Goal: Transaction & Acquisition: Purchase product/service

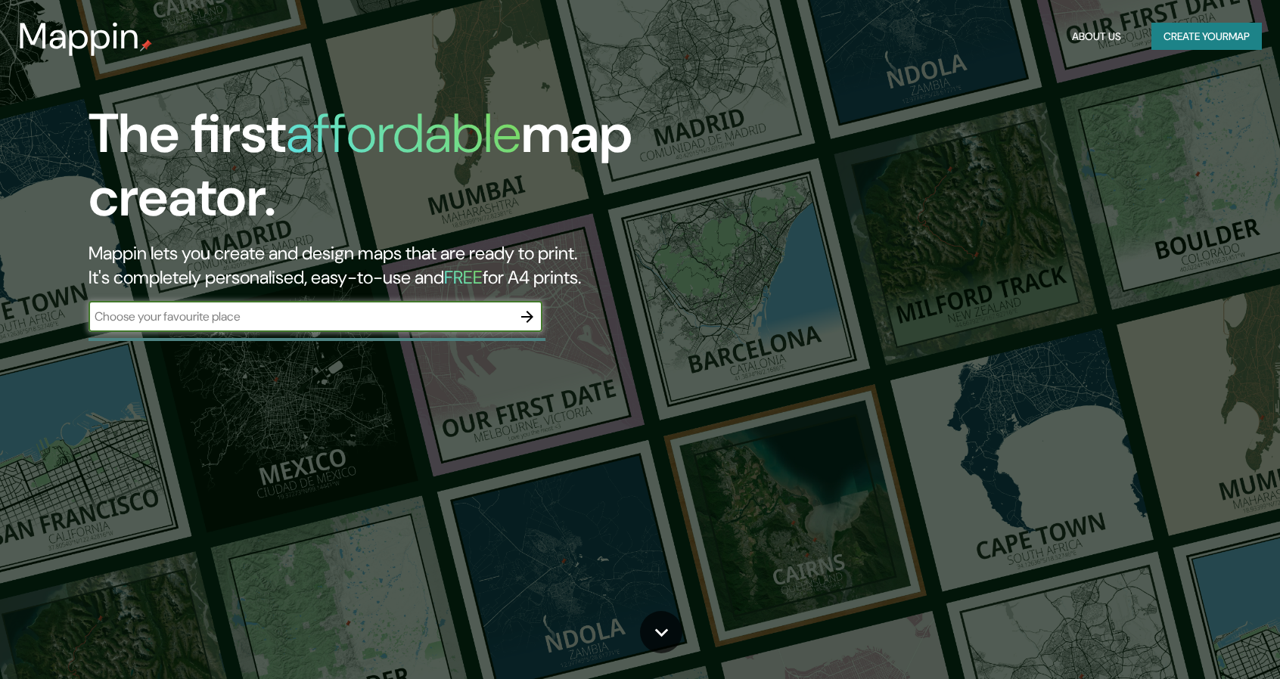
click at [247, 315] on input "text" at bounding box center [301, 316] width 424 height 17
type input "[PERSON_NAME], [GEOGRAPHIC_DATA]"
click at [528, 318] on icon "button" at bounding box center [527, 317] width 18 height 18
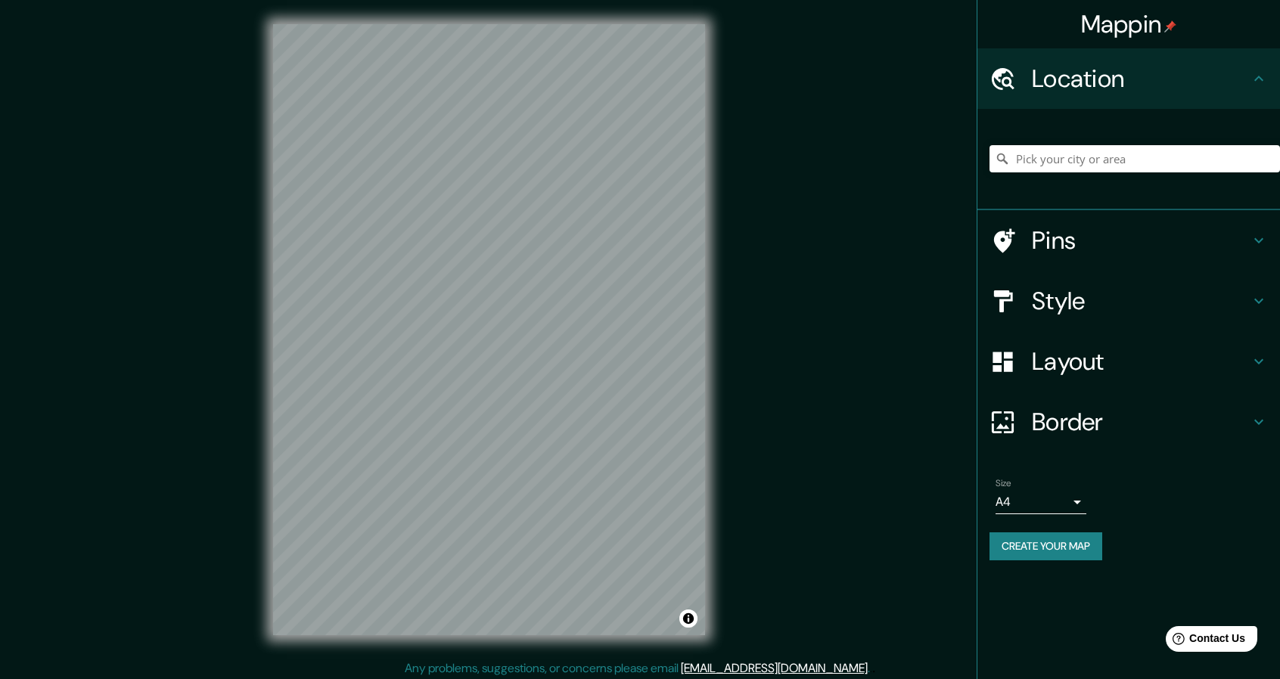
click at [387, 679] on html "Mappin Location Pins Style Layout Border Choose a border. Hint : you can make l…" at bounding box center [640, 339] width 1280 height 679
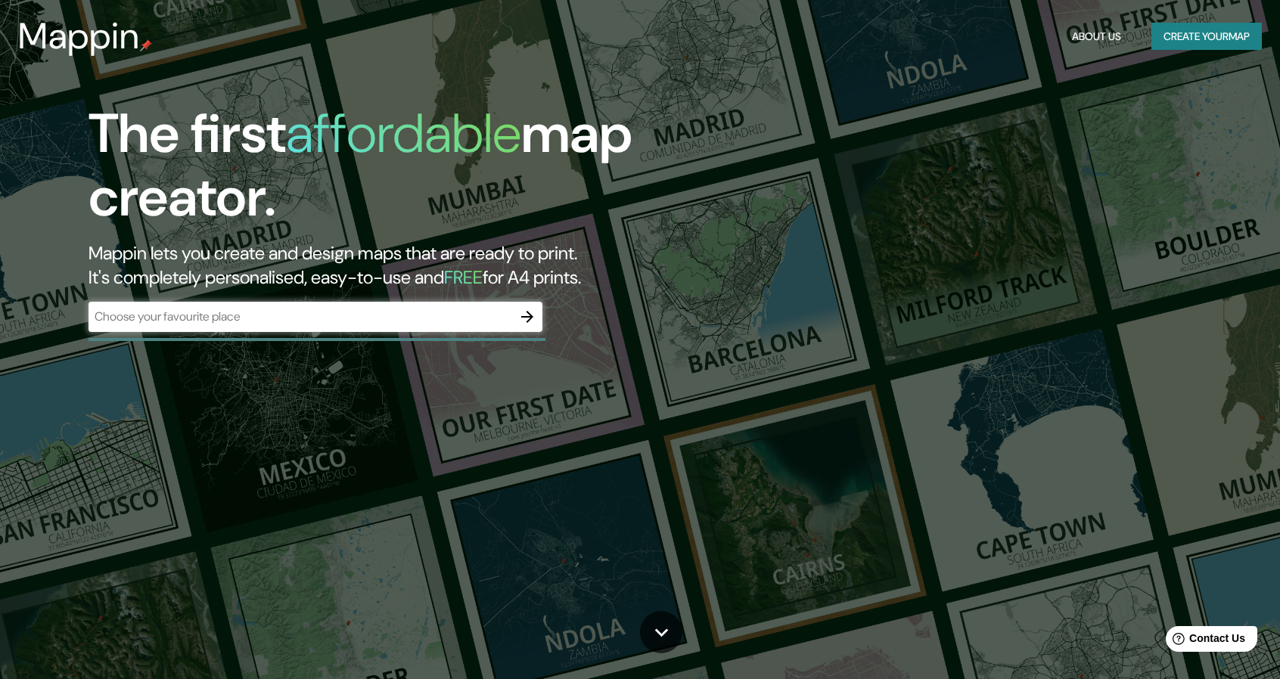
click at [284, 326] on div "​" at bounding box center [316, 317] width 454 height 30
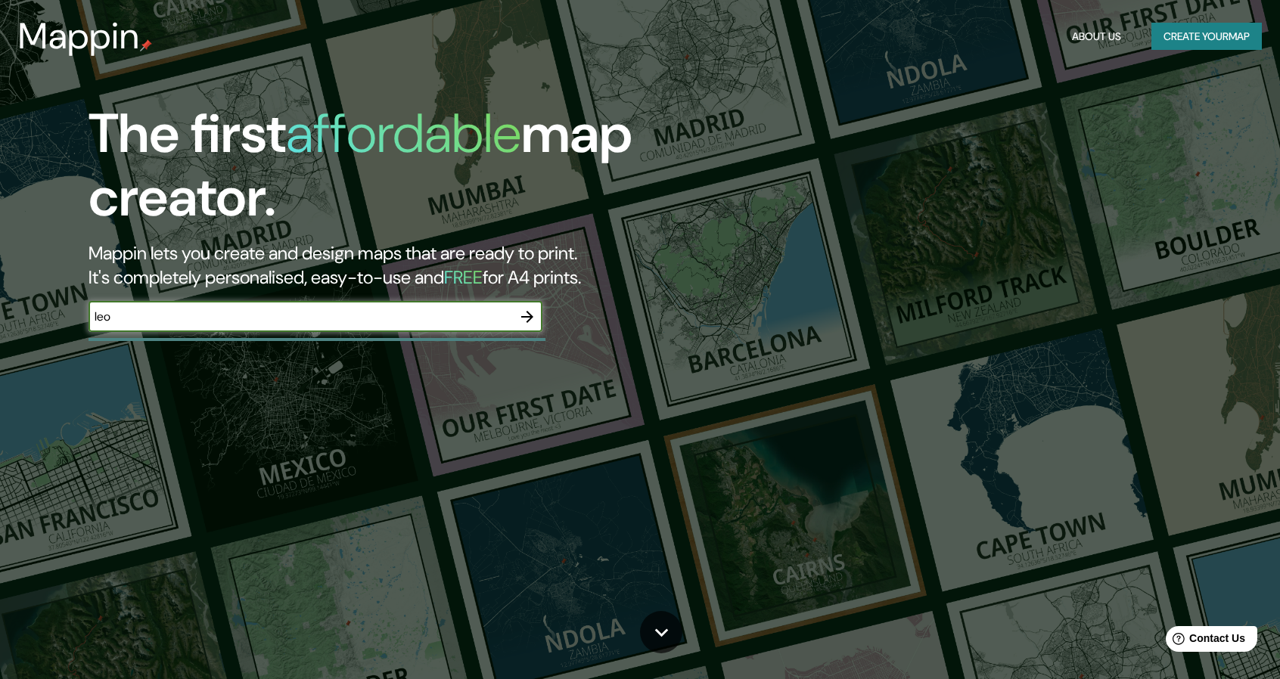
type input "[PERSON_NAME], [GEOGRAPHIC_DATA]"
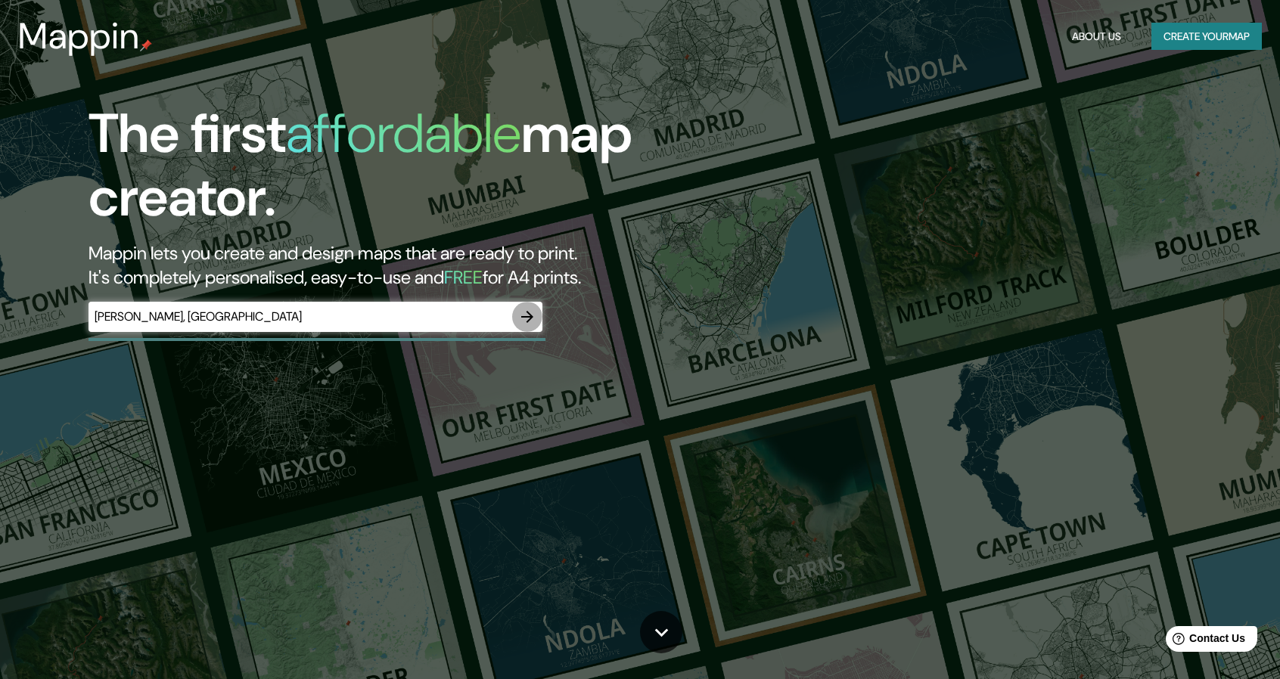
click at [536, 314] on button "button" at bounding box center [527, 317] width 30 height 30
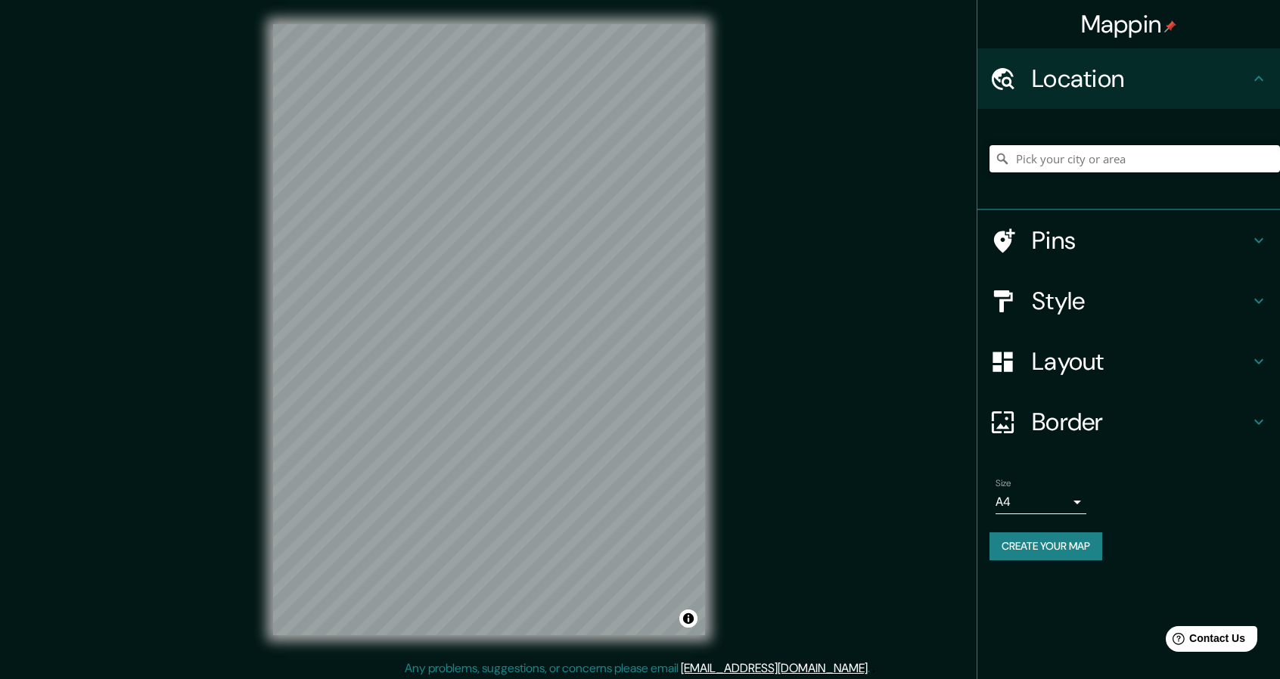
click at [1036, 162] on input "Pick your city or area" at bounding box center [1134, 158] width 290 height 27
type input "[GEOGRAPHIC_DATA], [GEOGRAPHIC_DATA], [GEOGRAPHIC_DATA]"
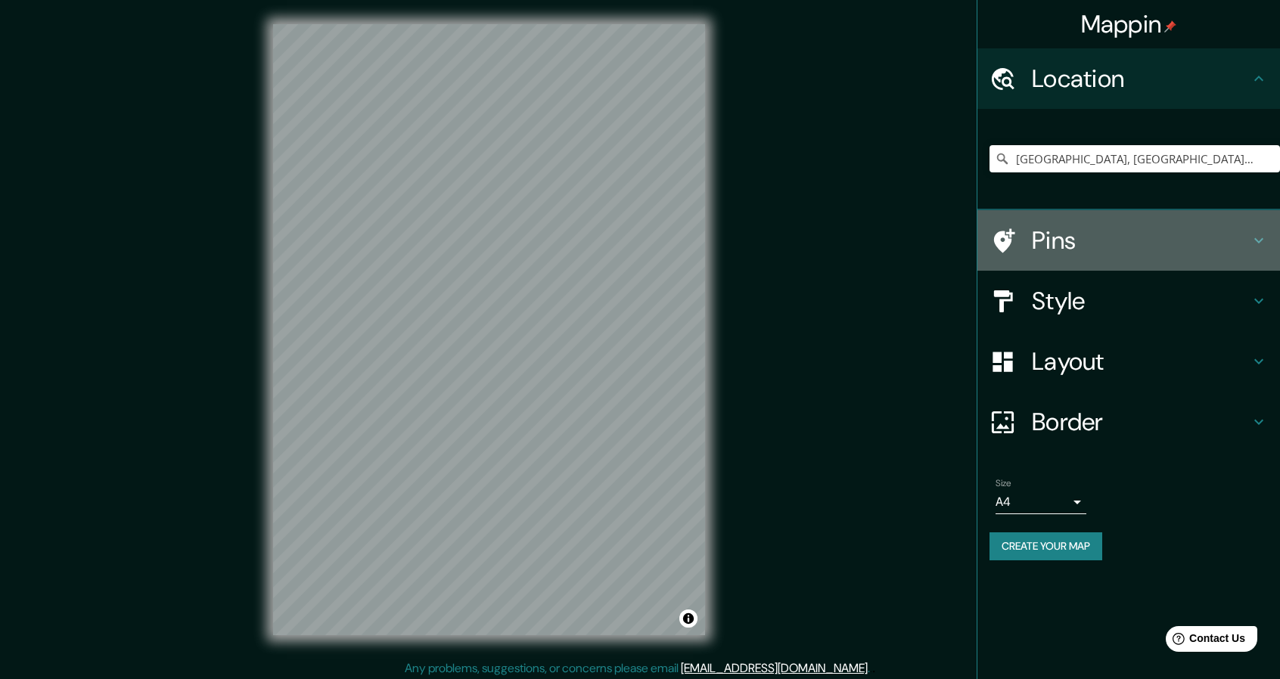
click at [1129, 242] on h4 "Pins" at bounding box center [1141, 240] width 218 height 30
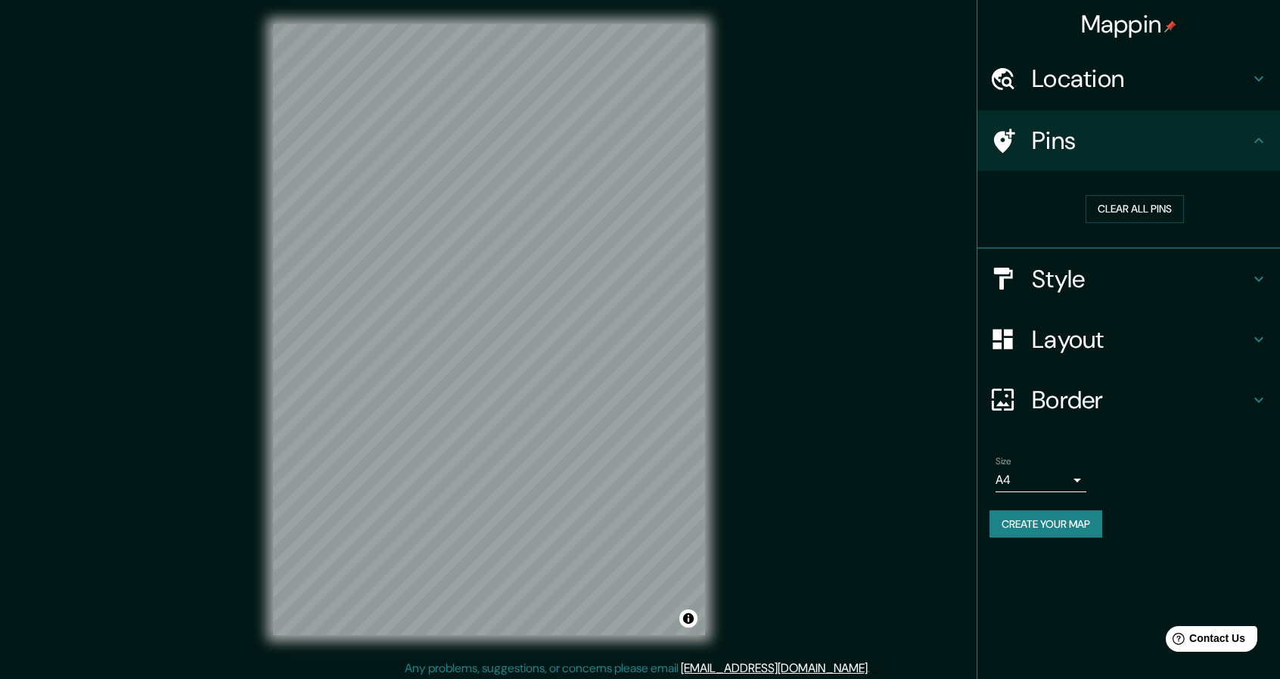
click at [1127, 94] on div "Location" at bounding box center [1128, 78] width 303 height 61
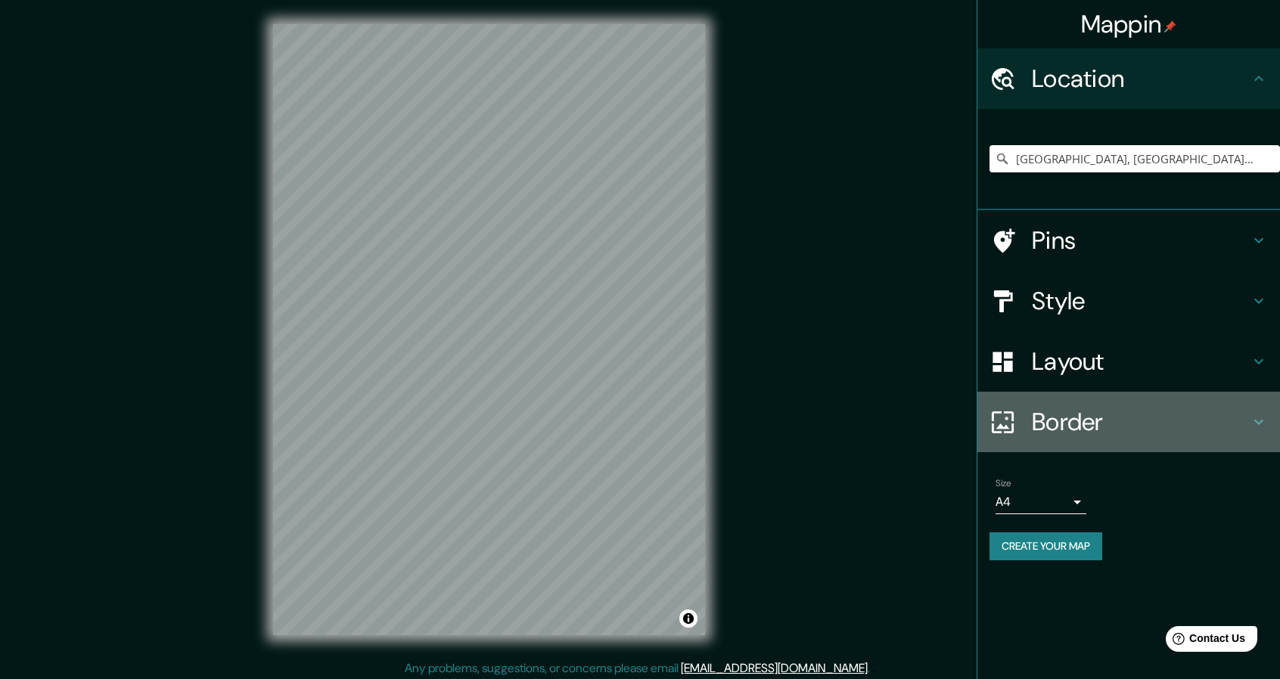
click at [1074, 415] on h4 "Border" at bounding box center [1141, 422] width 218 height 30
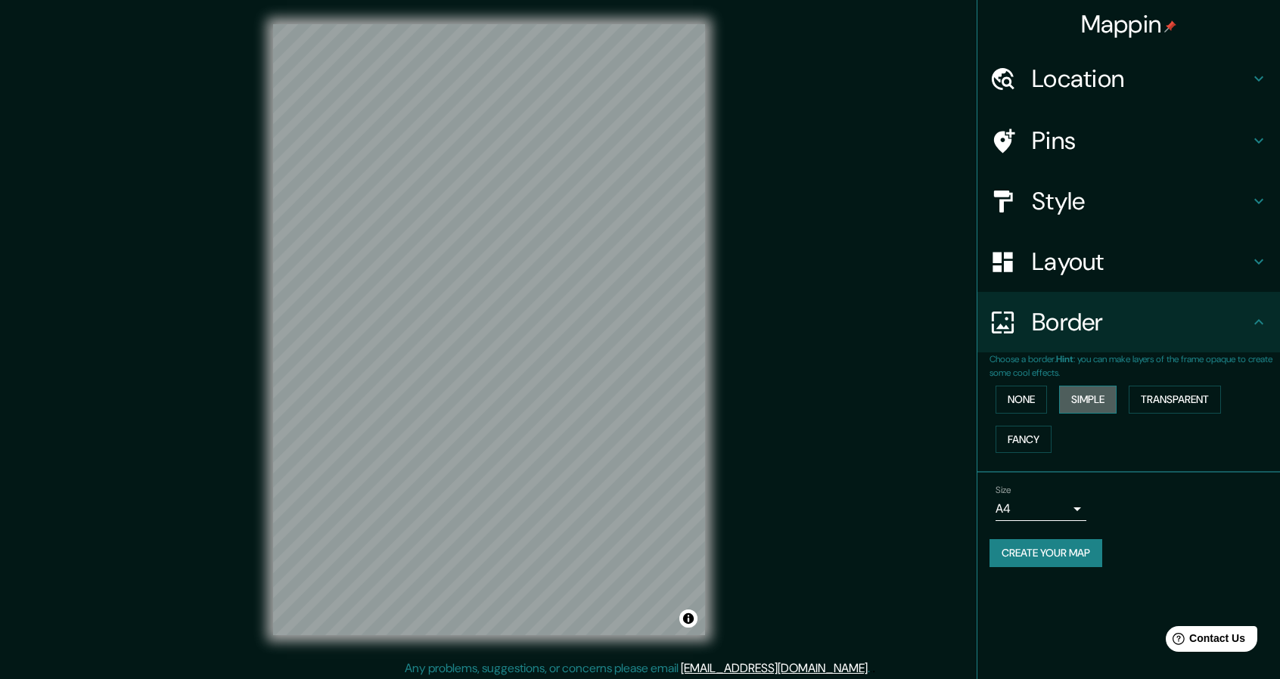
click at [1083, 400] on button "Simple" at bounding box center [1087, 400] width 57 height 28
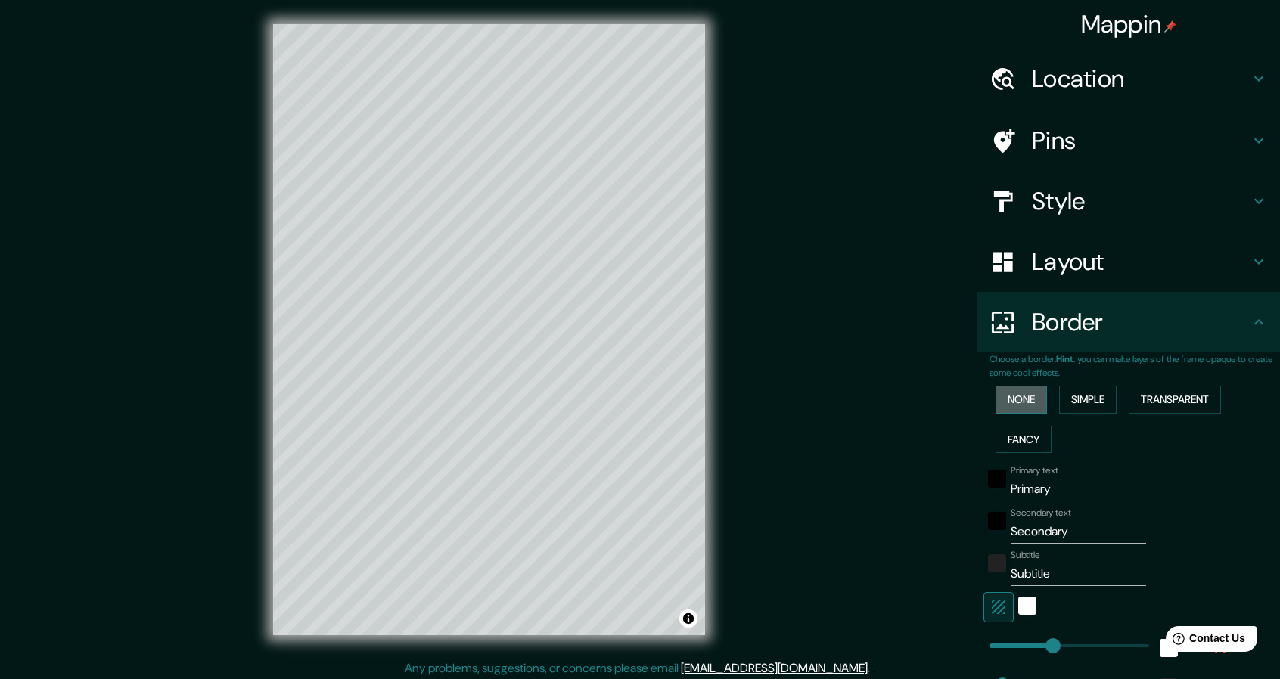
click at [1021, 399] on button "None" at bounding box center [1021, 400] width 51 height 28
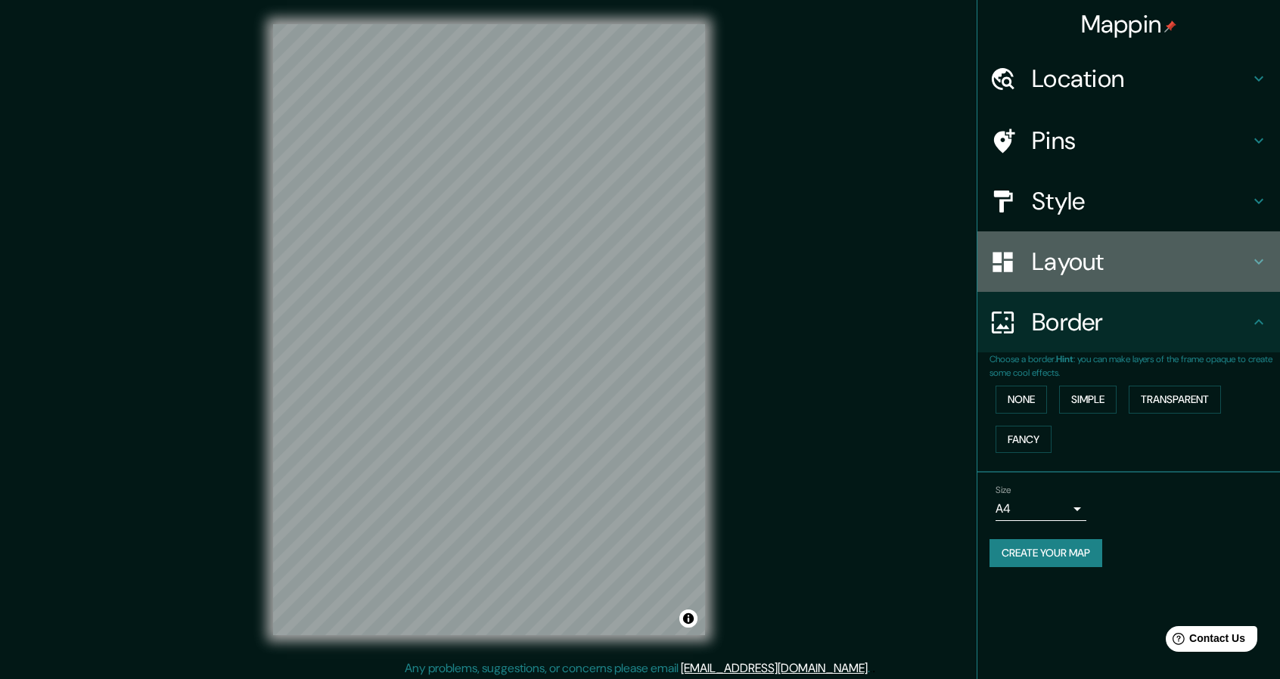
click at [1065, 282] on div "Layout" at bounding box center [1128, 261] width 303 height 61
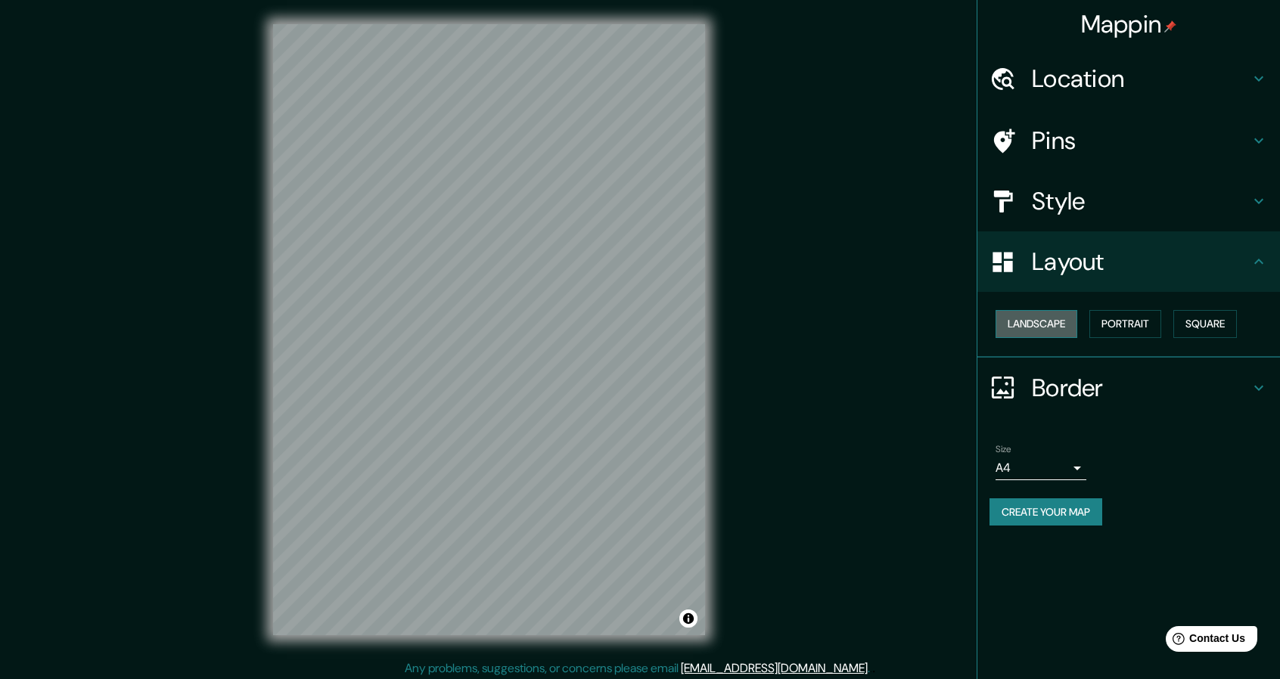
click at [1059, 321] on button "Landscape" at bounding box center [1037, 324] width 82 height 28
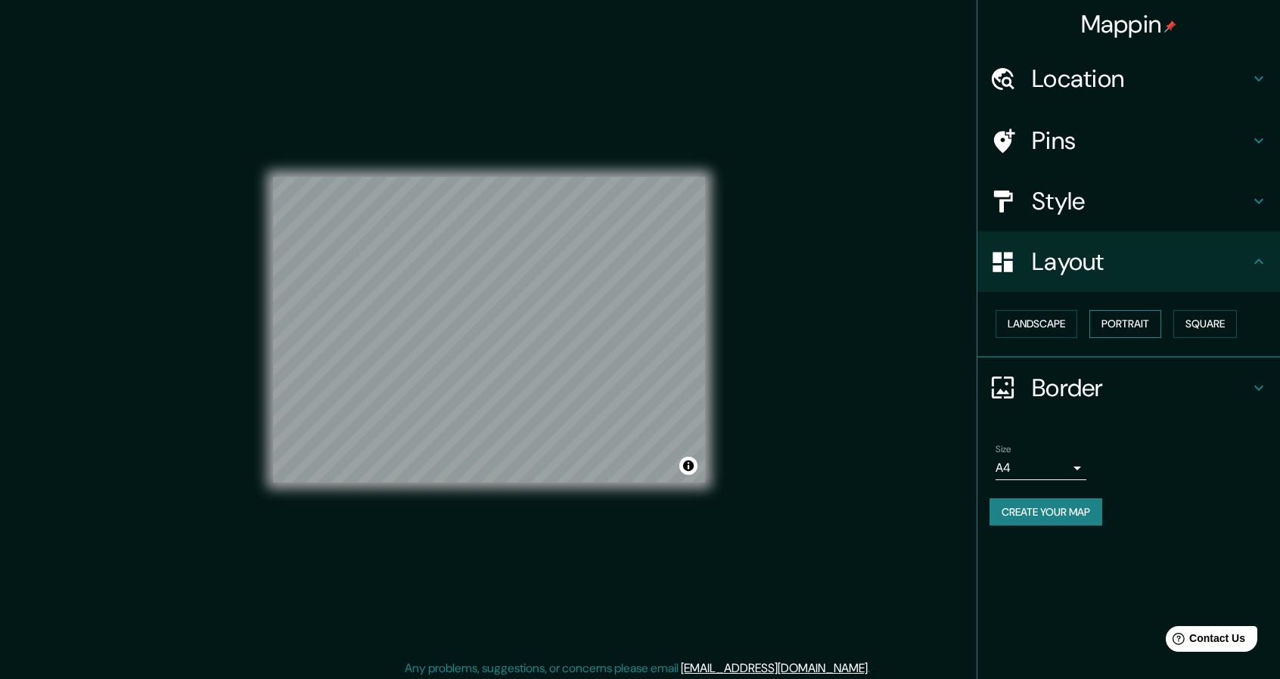
click at [1121, 323] on button "Portrait" at bounding box center [1125, 324] width 72 height 28
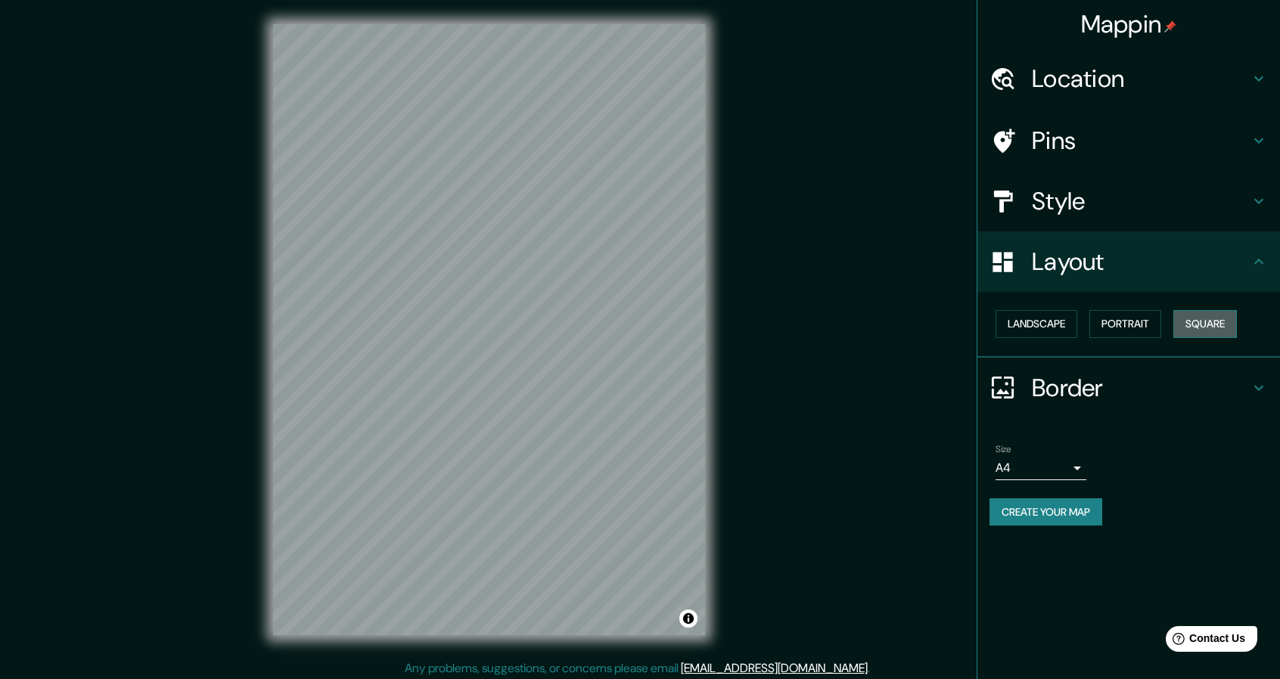
click at [1200, 322] on button "Square" at bounding box center [1205, 324] width 64 height 28
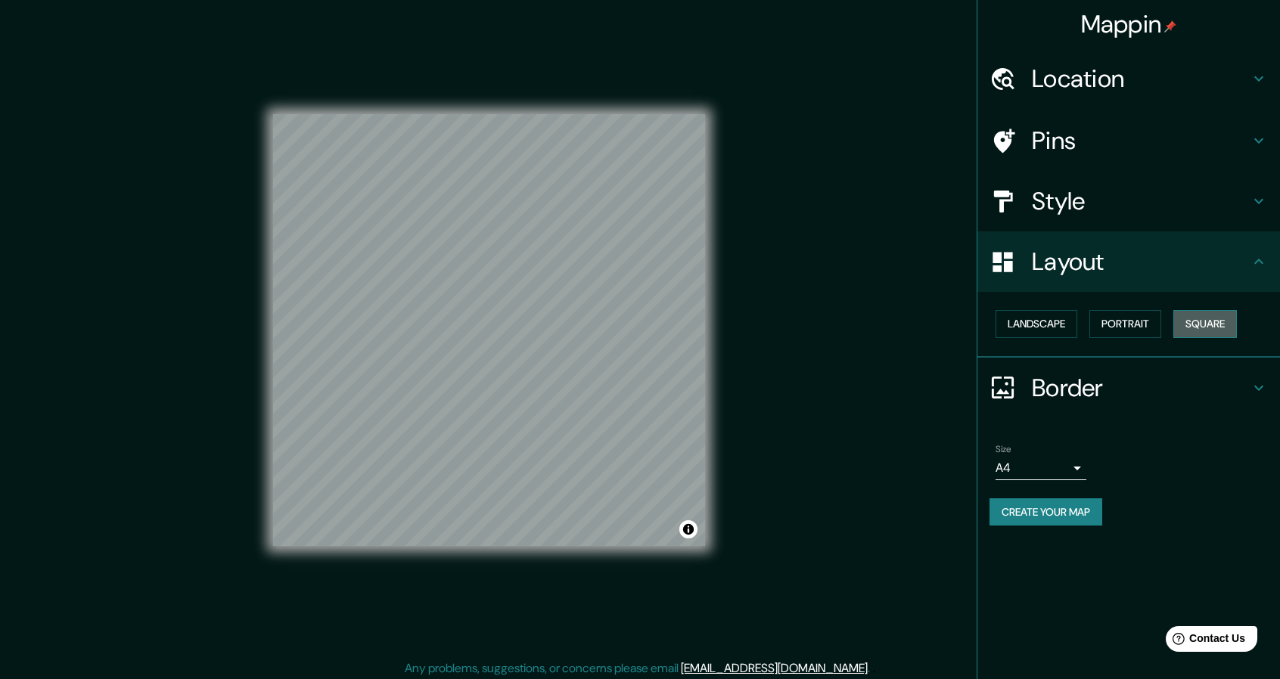
click at [1192, 331] on button "Square" at bounding box center [1205, 324] width 64 height 28
click at [1050, 328] on button "Landscape" at bounding box center [1037, 324] width 82 height 28
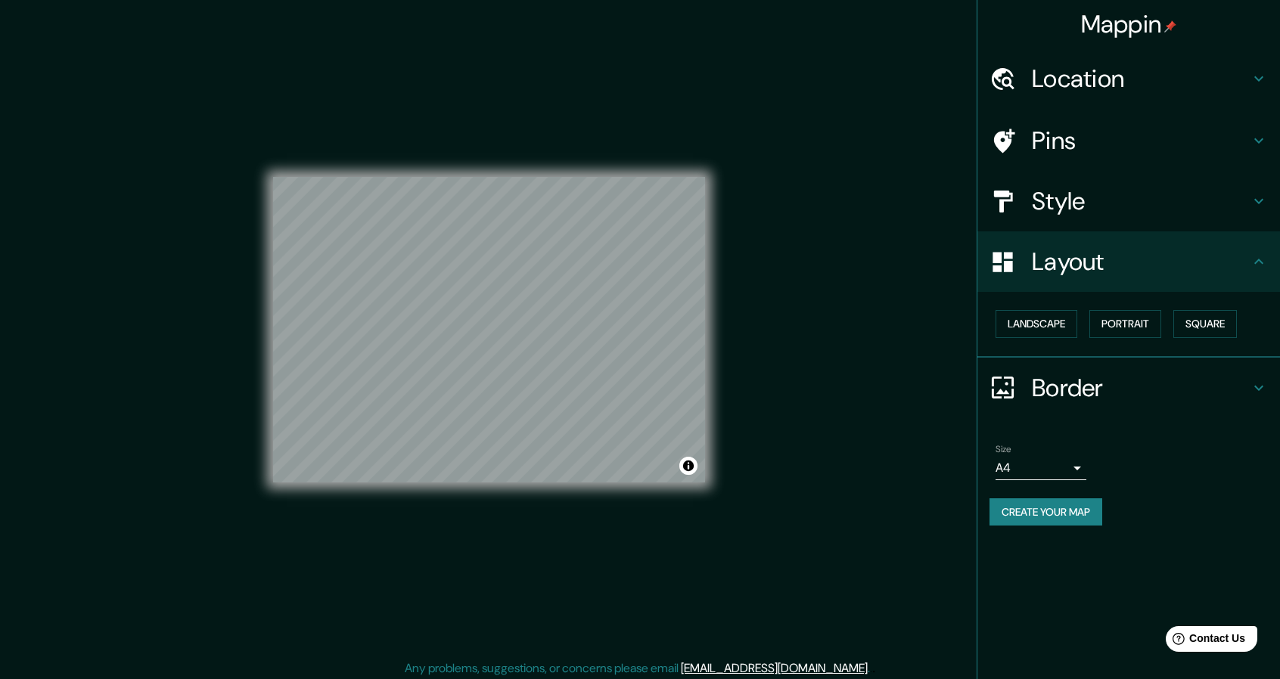
click at [1052, 203] on h4 "Style" at bounding box center [1141, 201] width 218 height 30
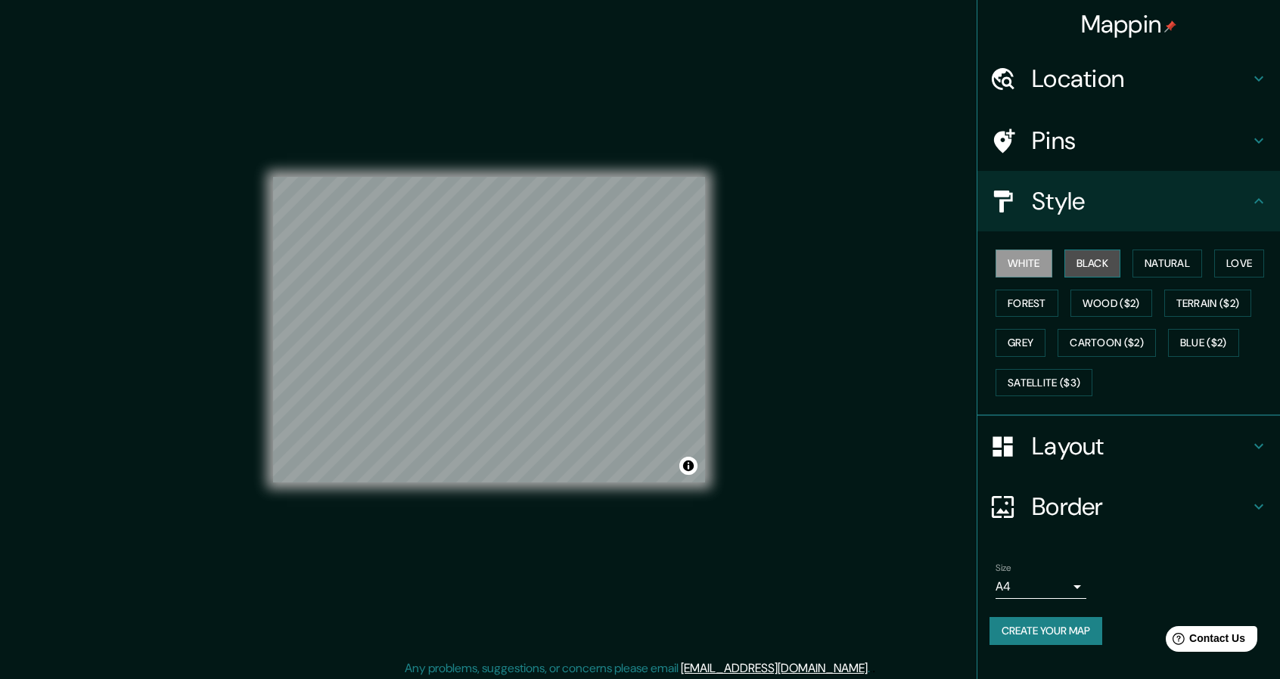
click at [1089, 259] on button "Black" at bounding box center [1092, 264] width 57 height 28
click at [1142, 263] on button "Natural" at bounding box center [1167, 264] width 70 height 28
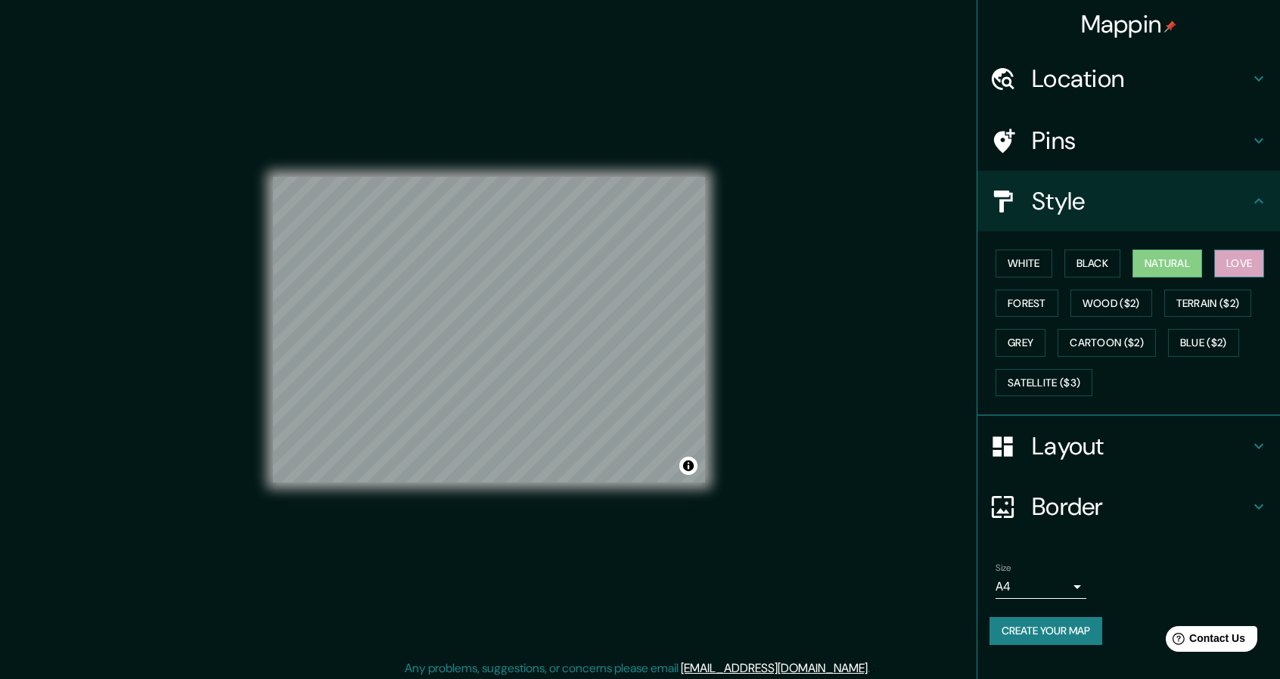
click at [1222, 261] on button "Love" at bounding box center [1239, 264] width 50 height 28
click at [1033, 313] on button "Forest" at bounding box center [1027, 304] width 63 height 28
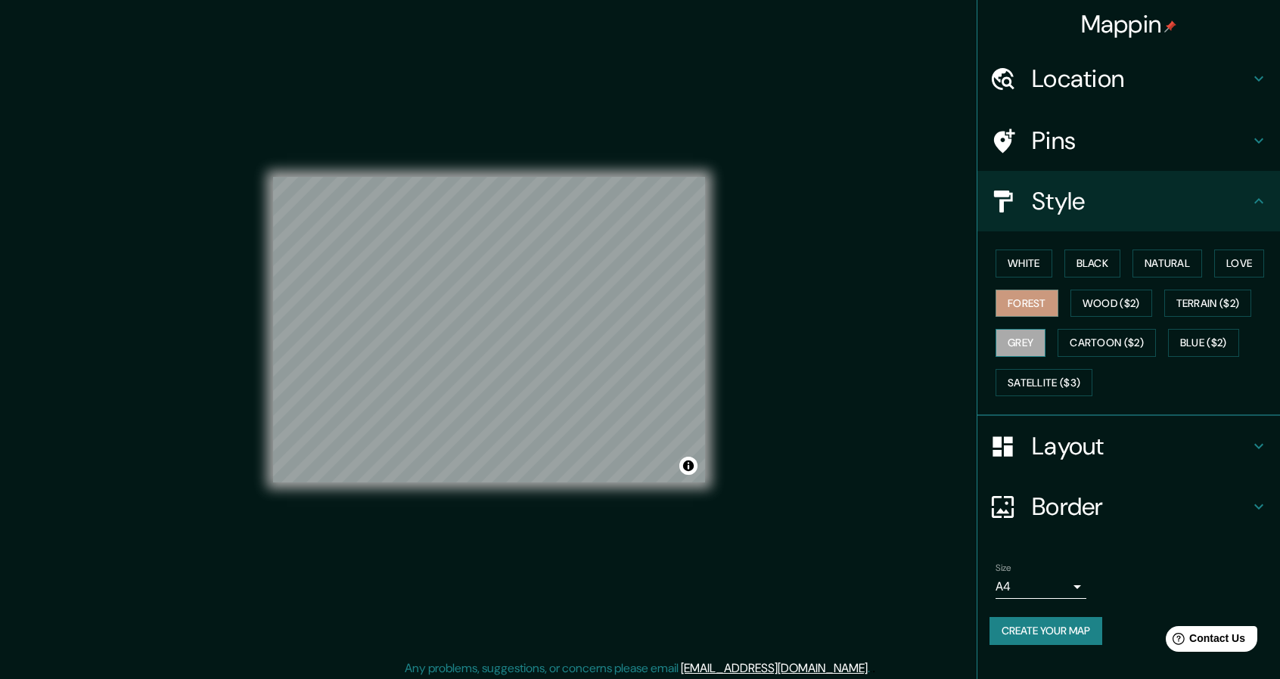
click at [1024, 340] on button "Grey" at bounding box center [1021, 343] width 50 height 28
click at [1045, 363] on div "White Black Natural Love Forest Wood ($2) Terrain ($2) Grey Cartoon ($2) Blue (…" at bounding box center [1134, 323] width 290 height 159
click at [1055, 199] on h4 "Style" at bounding box center [1141, 201] width 218 height 30
click at [1254, 273] on button "Love" at bounding box center [1239, 264] width 50 height 28
